Goal: Check status: Check status

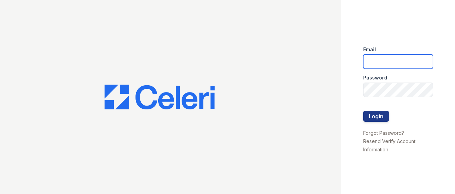
type input "[EMAIL_ADDRESS][DOMAIN_NAME]"
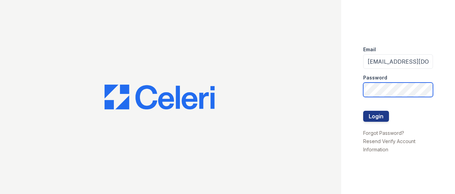
click at [376, 116] on button "Login" at bounding box center [376, 116] width 26 height 11
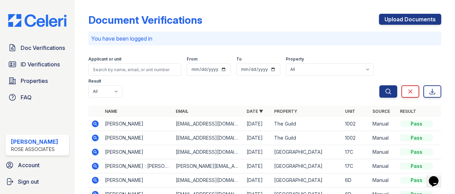
scroll to position [38, 0]
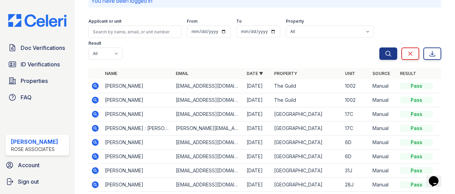
click at [95, 102] on icon at bounding box center [95, 100] width 7 height 7
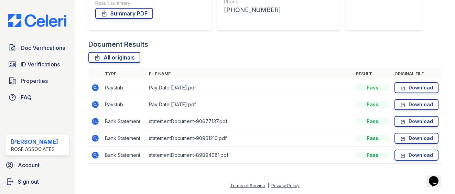
scroll to position [130, 0]
click at [94, 107] on icon at bounding box center [95, 104] width 7 height 7
click at [97, 104] on icon at bounding box center [95, 104] width 7 height 7
click at [93, 124] on icon at bounding box center [95, 121] width 7 height 7
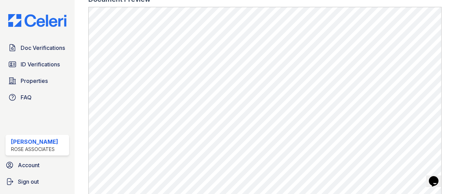
scroll to position [336, 0]
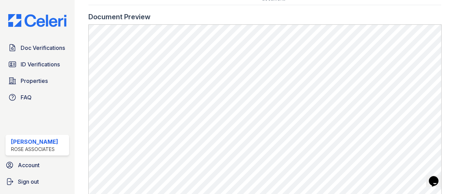
scroll to position [319, 0]
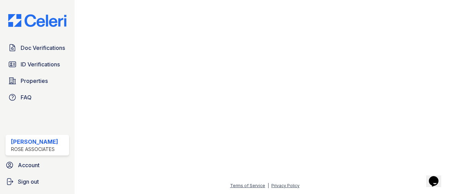
scroll to position [466, 0]
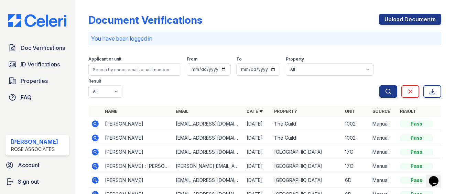
click at [96, 124] on icon at bounding box center [95, 124] width 8 height 8
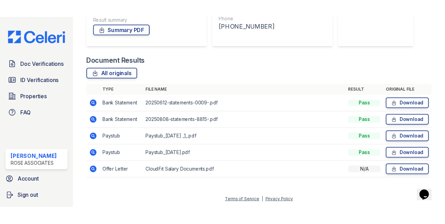
scroll to position [130, 0]
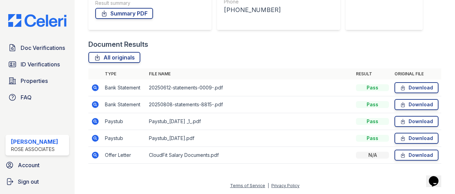
click at [100, 123] on td at bounding box center [95, 121] width 14 height 17
click at [93, 121] on icon at bounding box center [95, 121] width 7 height 7
click at [95, 154] on icon at bounding box center [95, 155] width 2 height 2
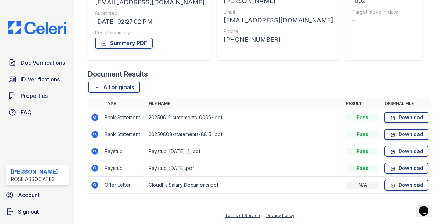
scroll to position [100, 0]
click at [51, 81] on span "ID Verifications" at bounding box center [40, 79] width 39 height 8
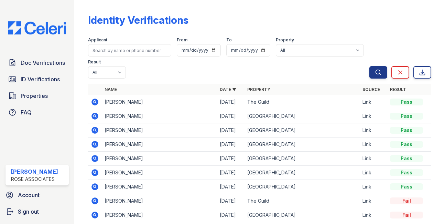
click at [95, 102] on icon at bounding box center [95, 101] width 2 height 2
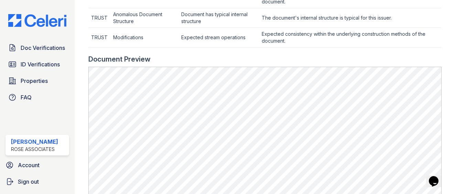
scroll to position [286, 0]
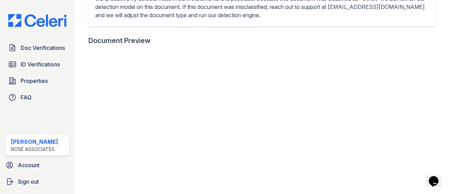
scroll to position [191, 0]
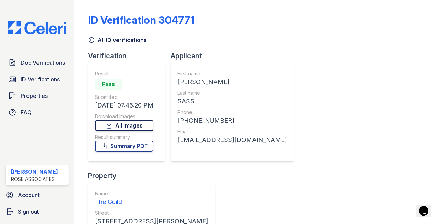
scroll to position [12, 0]
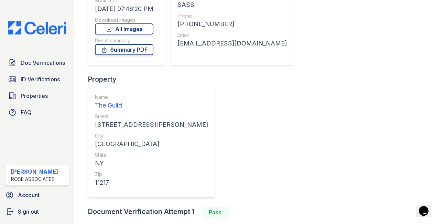
scroll to position [99, 0]
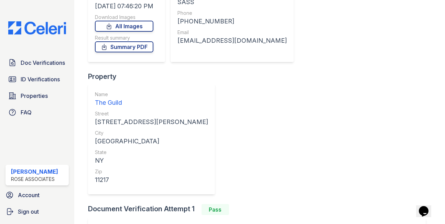
click at [50, 79] on span "ID Verifications" at bounding box center [40, 79] width 39 height 8
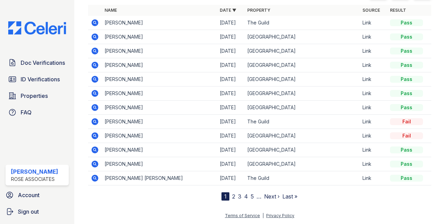
scroll to position [79, 0]
